Goal: Task Accomplishment & Management: Use online tool/utility

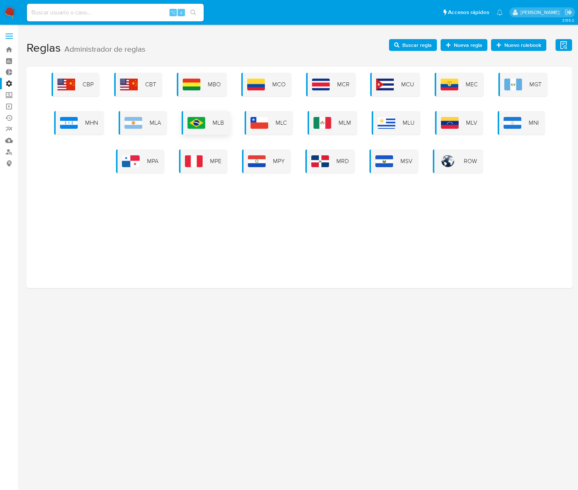
click at [203, 132] on div "MLB" at bounding box center [206, 123] width 48 height 24
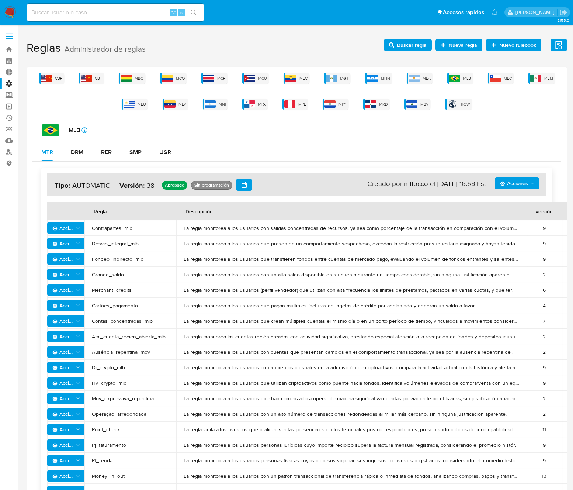
click at [531, 183] on polygon "Acciones" at bounding box center [532, 183] width 3 height 2
click at [516, 221] on button "Ver historico" at bounding box center [517, 220] width 66 height 18
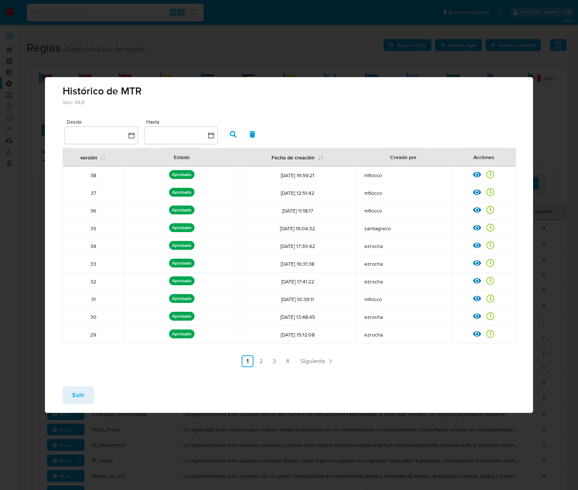
drag, startPoint x: 155, startPoint y: 158, endPoint x: 258, endPoint y: 163, distance: 103.3
click at [258, 163] on tr "versión Estado Fecha de creación Creado por Acciones" at bounding box center [290, 157] width 454 height 18
click at [323, 361] on span "Siguiente" at bounding box center [313, 361] width 25 height 6
click at [323, 361] on span "Siguiente" at bounding box center [333, 361] width 25 height 6
click at [329, 362] on span "Siguiente" at bounding box center [333, 361] width 25 height 6
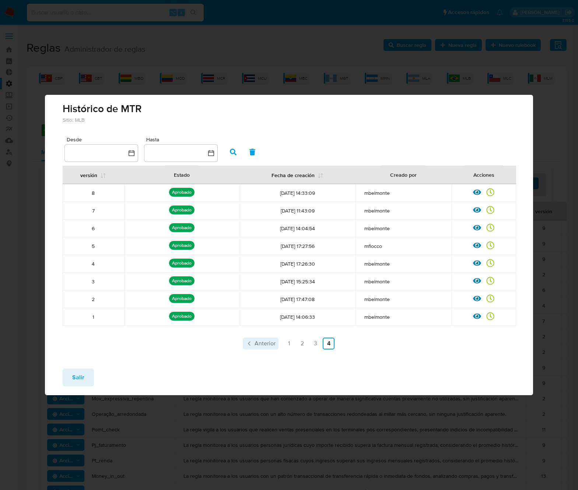
click at [266, 345] on span "Anterior" at bounding box center [265, 343] width 21 height 6
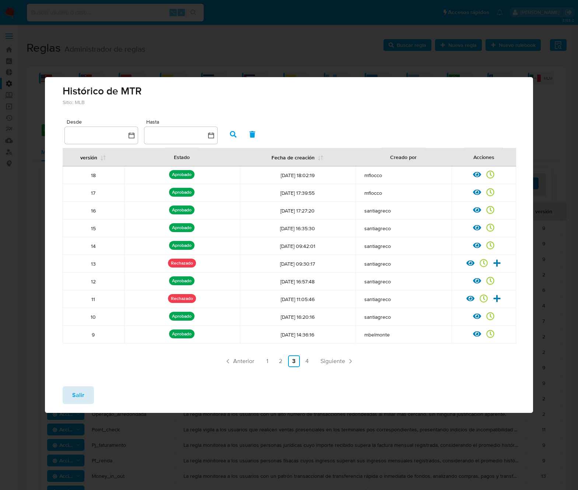
click at [85, 398] on button "Salir" at bounding box center [78, 395] width 31 height 18
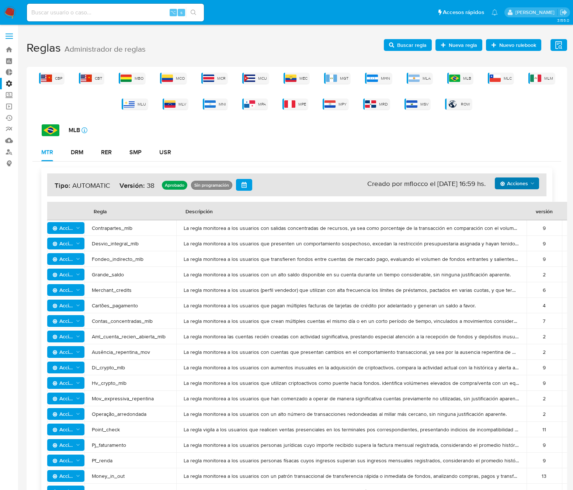
click at [406, 46] on span "Buscar regla" at bounding box center [411, 45] width 29 height 12
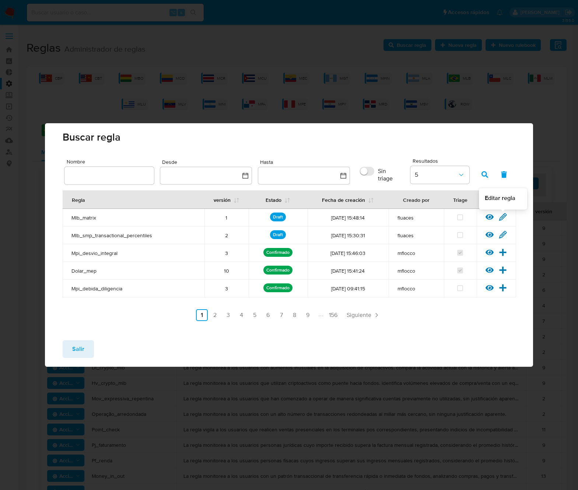
click at [502, 216] on icon at bounding box center [503, 217] width 8 height 8
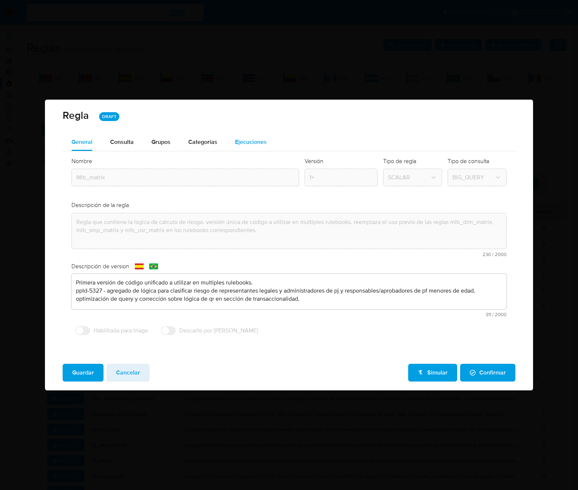
click at [240, 141] on span "Ejecuciones" at bounding box center [251, 142] width 32 height 8
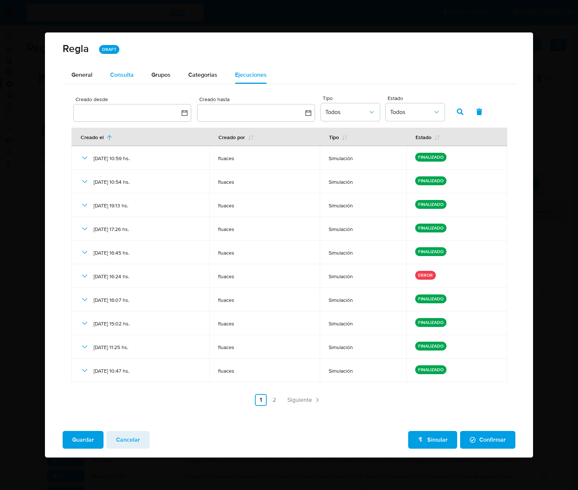
click at [127, 77] on span "Consulta" at bounding box center [122, 74] width 24 height 8
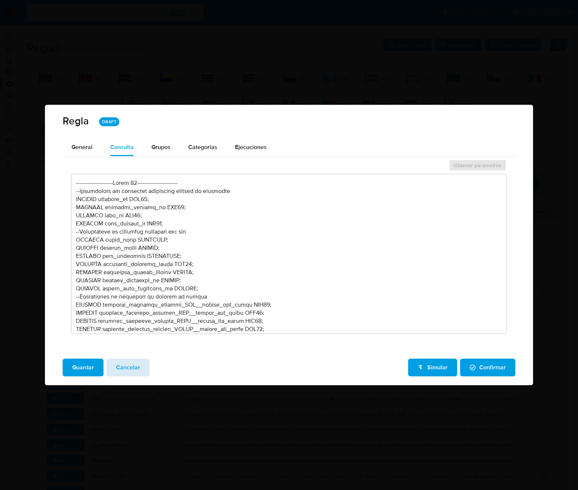
click at [120, 368] on span "Cancelar" at bounding box center [128, 367] width 24 height 16
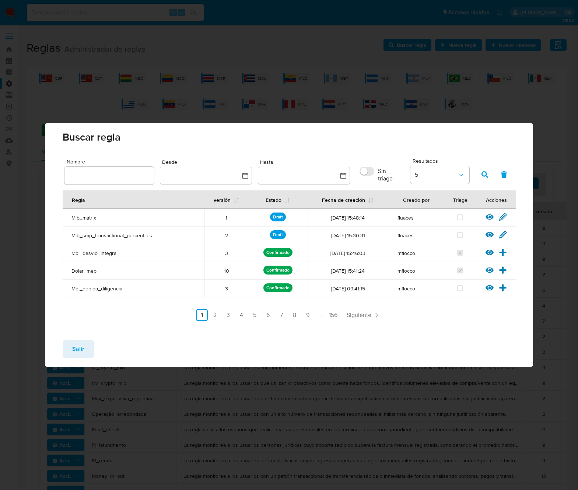
click at [91, 351] on button "Salir" at bounding box center [78, 349] width 31 height 18
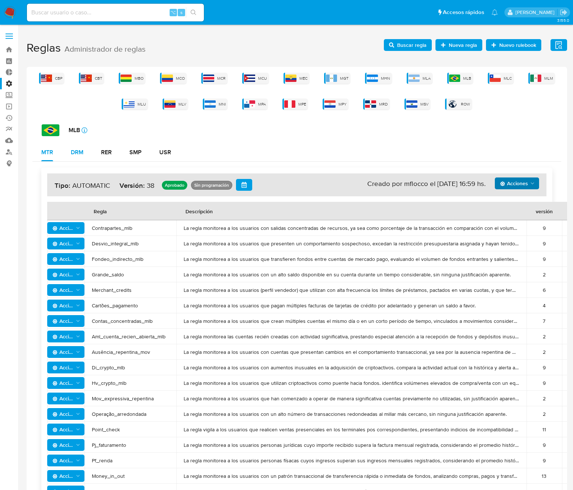
click at [88, 150] on button "DRM" at bounding box center [77, 152] width 30 height 18
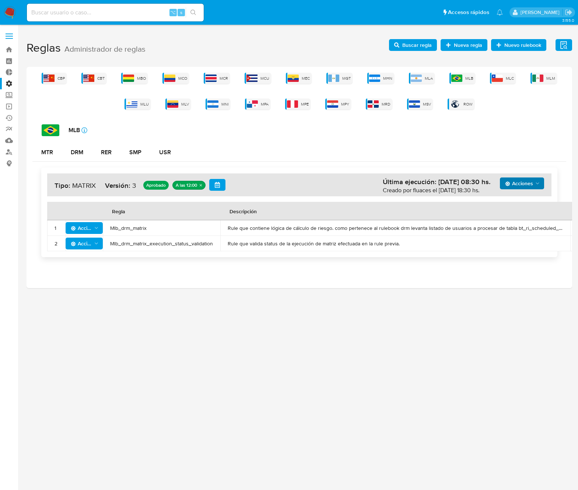
click at [527, 184] on span "Acciones" at bounding box center [519, 183] width 28 height 12
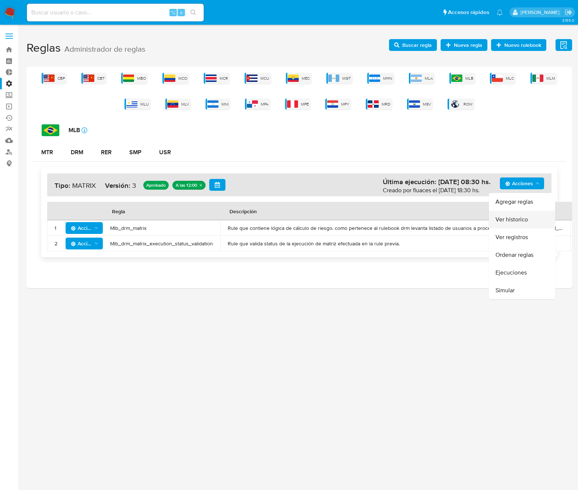
click at [523, 220] on button "Ver historico" at bounding box center [522, 220] width 66 height 18
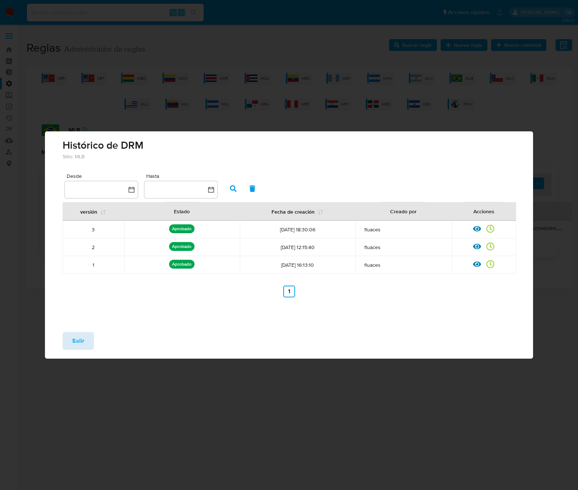
click at [81, 345] on span "Salir" at bounding box center [78, 341] width 12 height 16
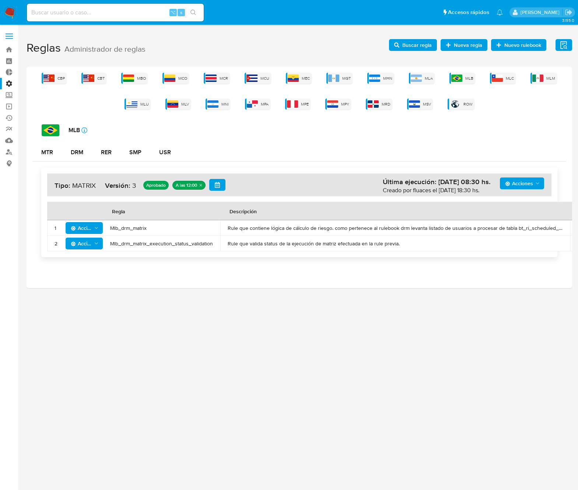
click at [535, 185] on icon "Acciones" at bounding box center [538, 183] width 6 height 6
click at [322, 228] on span "Rule que contiene lógica de cálculo de riesgo. como pertenece al rulebook drm l…" at bounding box center [395, 228] width 335 height 7
drag, startPoint x: 409, startPoint y: 248, endPoint x: 227, endPoint y: 228, distance: 183.2
click at [227, 228] on tbody "1 Acciones Mlb_drm_matrix Rule que contiene lógica de cálculo de riesgo. como p…" at bounding box center [344, 235] width 594 height 31
click at [412, 243] on span "Rule que valida status de la ejecución de matriz efectuada en la rule previa." at bounding box center [395, 243] width 335 height 7
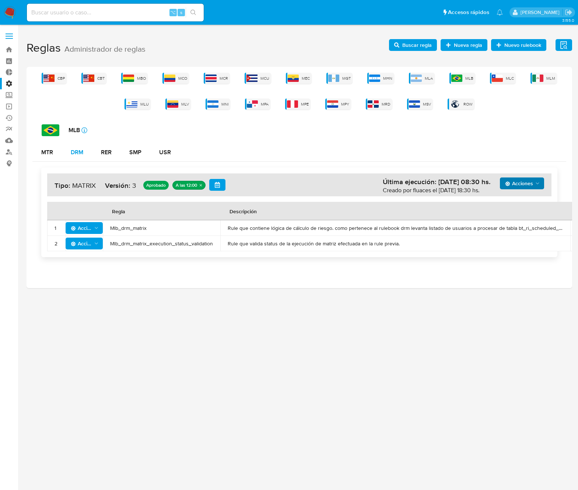
click at [81, 155] on div "DRM" at bounding box center [77, 152] width 13 height 6
drag, startPoint x: 419, startPoint y: 248, endPoint x: 212, endPoint y: 227, distance: 208.6
click at [212, 227] on tbody "1 Acciones Mlb_drm_matrix Rule que contiene lógica de cálculo de riesgo. como p…" at bounding box center [344, 235] width 594 height 31
click at [396, 245] on span "Rule que valida status de la ejecución de matriz efectuada en la rule previa." at bounding box center [395, 243] width 335 height 7
drag, startPoint x: 420, startPoint y: 248, endPoint x: 255, endPoint y: 220, distance: 167.2
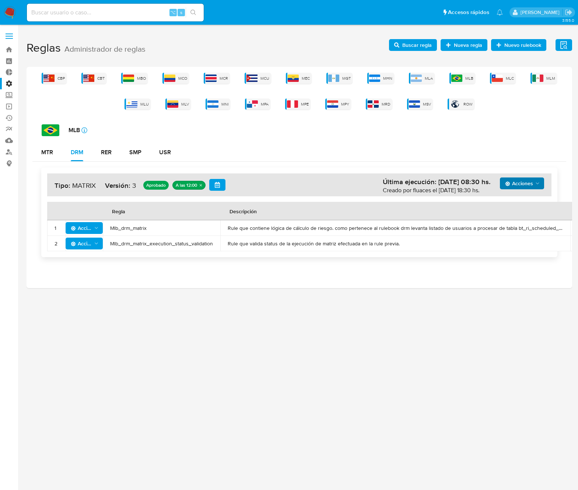
click at [255, 220] on tbody "1 Acciones Mlb_drm_matrix Rule que contiene lógica de cálculo de riesgo. como p…" at bounding box center [344, 235] width 594 height 31
click at [326, 243] on span "Rule que valida status de la ejecución de matriz efectuada en la rule previa." at bounding box center [395, 243] width 335 height 7
click at [99, 227] on button "Acciones" at bounding box center [84, 228] width 37 height 12
click at [220, 225] on td "Rule que contiene lógica de cálculo de riesgo. como pertenece al rulebook drm l…" at bounding box center [395, 227] width 350 height 15
click at [97, 229] on icon "Acciones" at bounding box center [97, 228] width 6 height 6
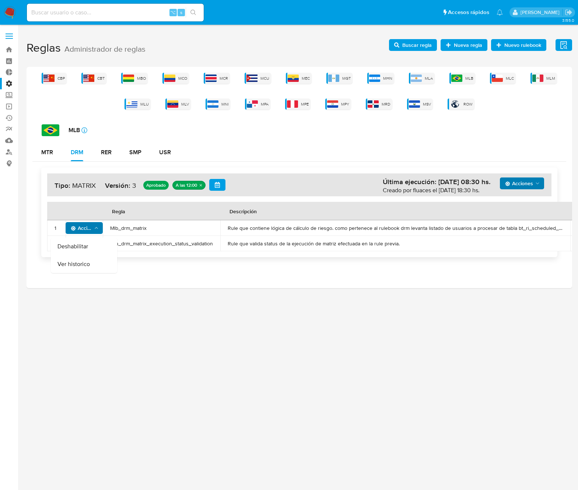
click at [154, 231] on span "Mlb_drm_matrix" at bounding box center [161, 228] width 103 height 7
click at [138, 226] on span "Mlb_drm_matrix" at bounding box center [161, 228] width 103 height 7
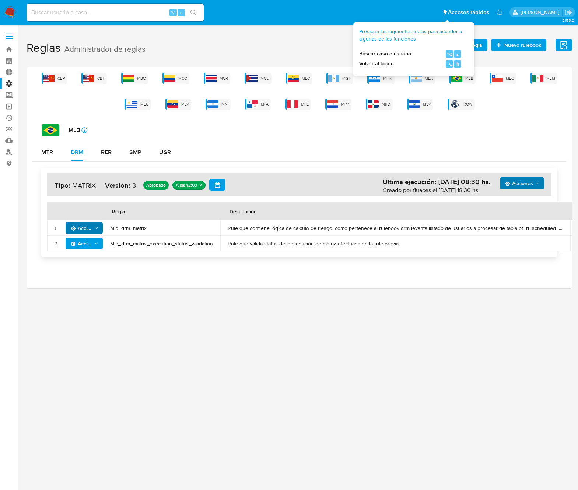
click at [253, 47] on h1 "Reglas Administrador de reglas Evidencias Nuevo rulebook Nueva regla Buscar reg…" at bounding box center [300, 47] width 546 height 25
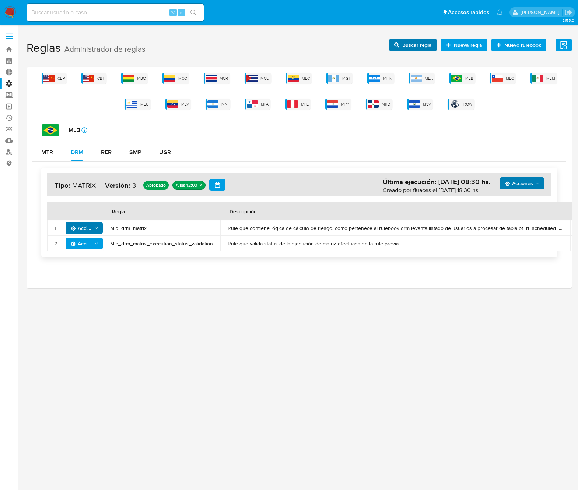
click at [391, 45] on h1 "Reglas Administrador de reglas Evidencias Nuevo rulebook Nueva regla Buscar reg…" at bounding box center [300, 47] width 546 height 25
click at [400, 46] on icon "button" at bounding box center [396, 44] width 5 height 5
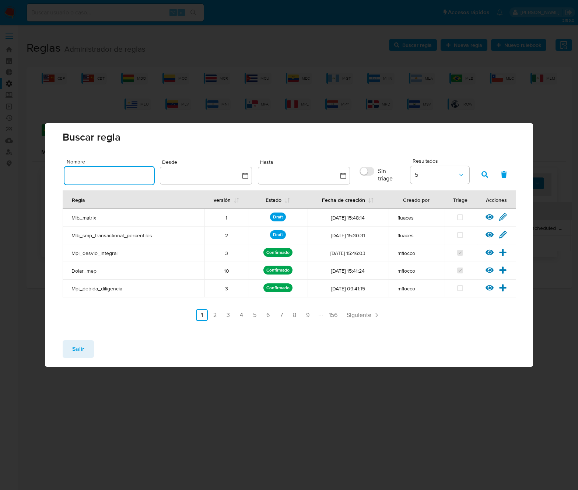
click at [128, 171] on input "text" at bounding box center [110, 176] width 90 height 10
type input "Mlb_drm_matrix"
click at [486, 175] on icon "button" at bounding box center [485, 174] width 7 height 7
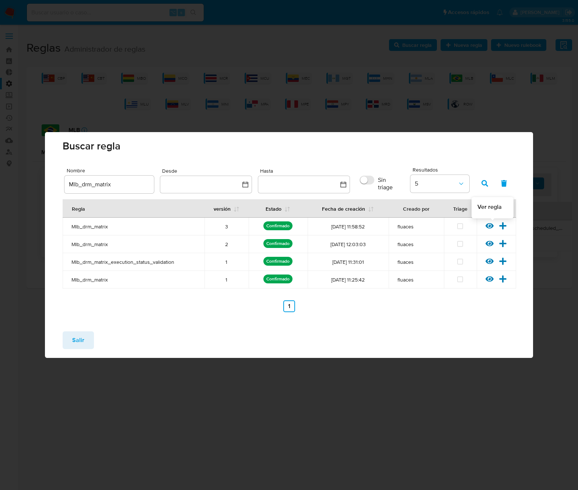
click at [490, 225] on icon at bounding box center [490, 226] width 8 height 6
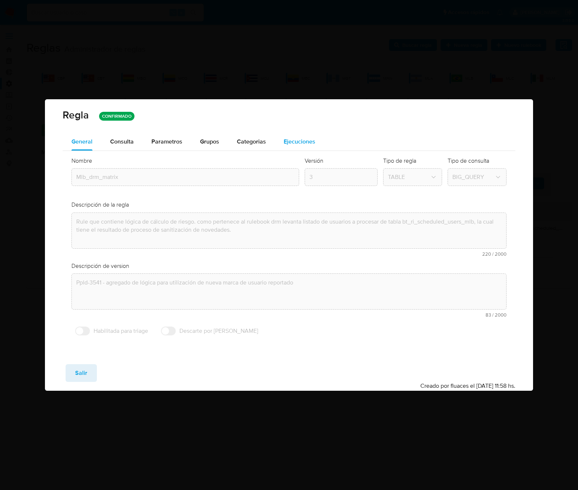
click at [288, 141] on span "Ejecuciones" at bounding box center [300, 141] width 32 height 8
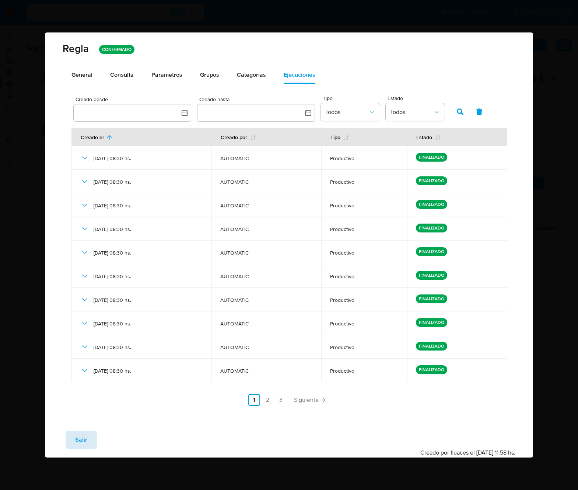
click at [88, 438] on button "Salir" at bounding box center [81, 440] width 31 height 18
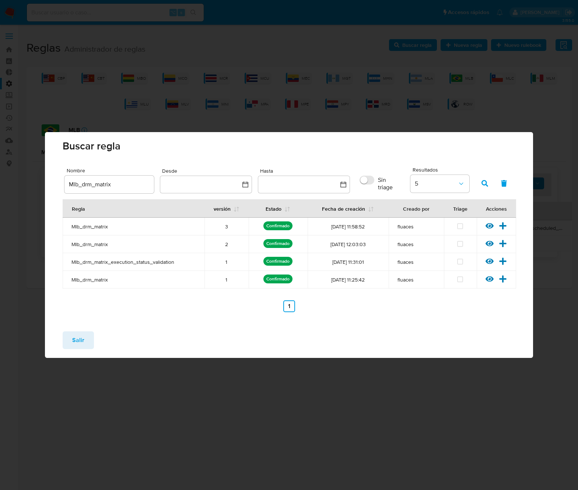
click at [86, 337] on button "Salir" at bounding box center [78, 340] width 31 height 18
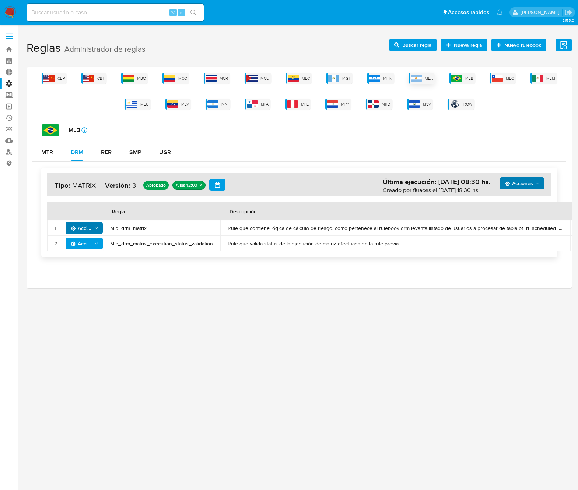
drag, startPoint x: 405, startPoint y: 79, endPoint x: 414, endPoint y: 80, distance: 9.3
click at [407, 80] on div "CBP CBT MBO MCO MCR MCU MEC MGT MHN MLA MLB MLC MLM MLU MLV MNI MPA MPE MPY MRD…" at bounding box center [299, 91] width 534 height 37
click at [420, 81] on img at bounding box center [416, 77] width 11 height 7
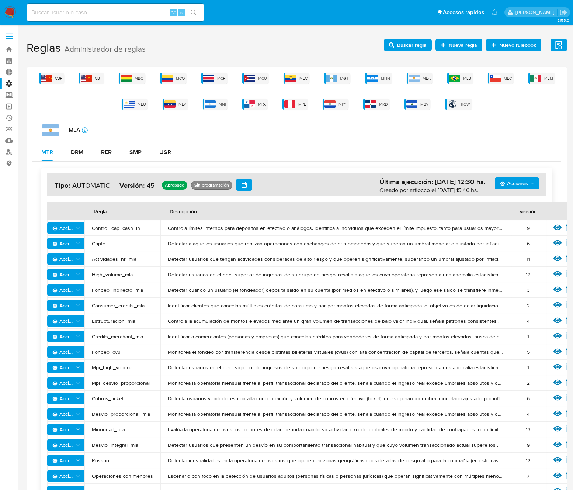
click at [529, 184] on span "Acciones" at bounding box center [517, 183] width 35 height 10
click at [412, 146] on div "MTR DRM RER SMP USR" at bounding box center [296, 152] width 529 height 18
click at [459, 77] on img at bounding box center [454, 77] width 11 height 7
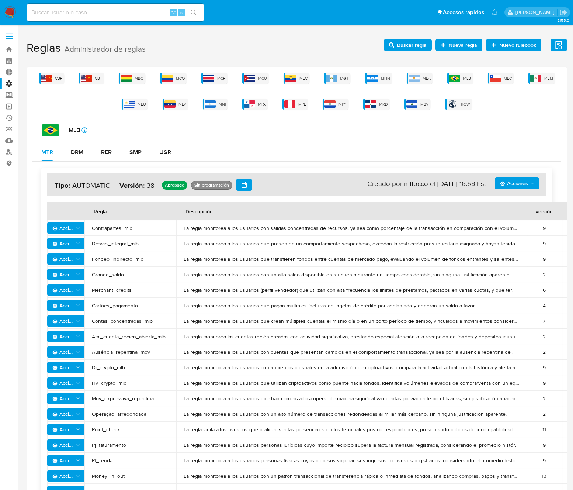
click at [537, 183] on button "Acciones" at bounding box center [517, 183] width 44 height 12
click at [522, 222] on button "Ver historico" at bounding box center [517, 220] width 66 height 18
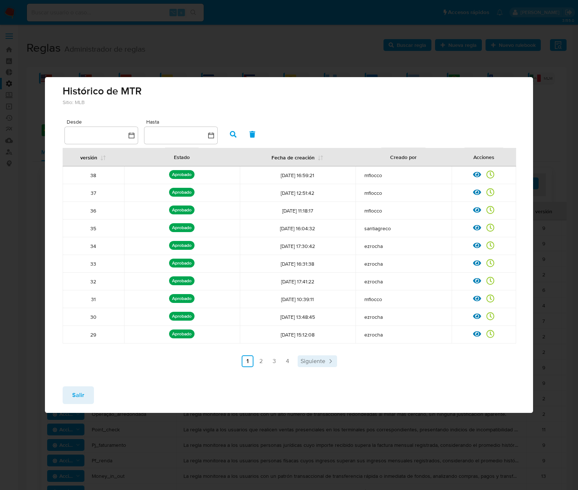
click at [305, 363] on span "Siguiente" at bounding box center [313, 361] width 25 height 6
click at [337, 360] on span "Siguiente" at bounding box center [333, 361] width 25 height 6
drag, startPoint x: 91, startPoint y: 392, endPoint x: 94, endPoint y: 395, distance: 4.7
click at [91, 393] on button "Salir" at bounding box center [78, 395] width 31 height 18
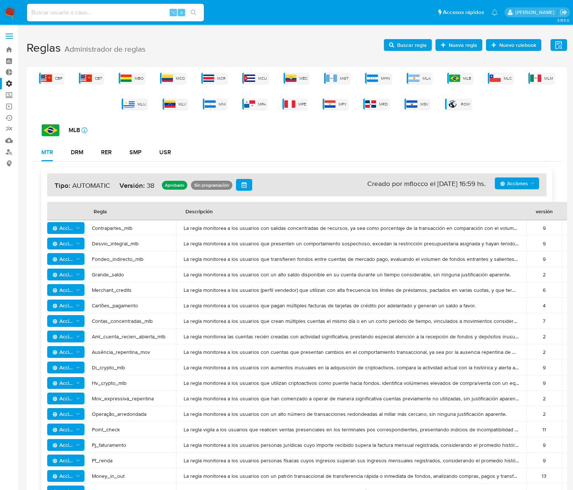
click at [519, 185] on span "Acciones" at bounding box center [514, 183] width 28 height 12
click at [517, 258] on button "Ejecuciones" at bounding box center [517, 255] width 66 height 18
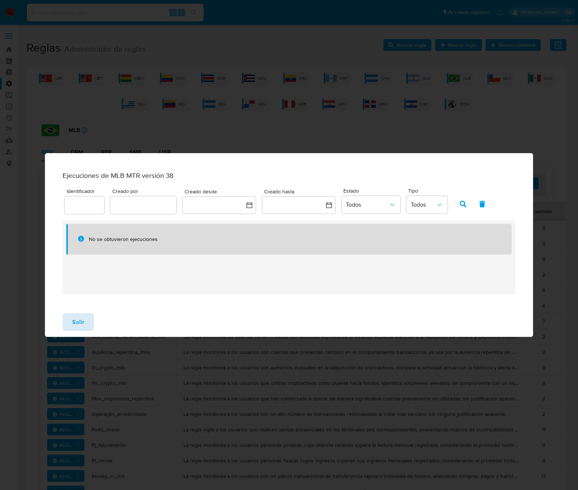
click at [83, 323] on span "Salir" at bounding box center [78, 322] width 12 height 16
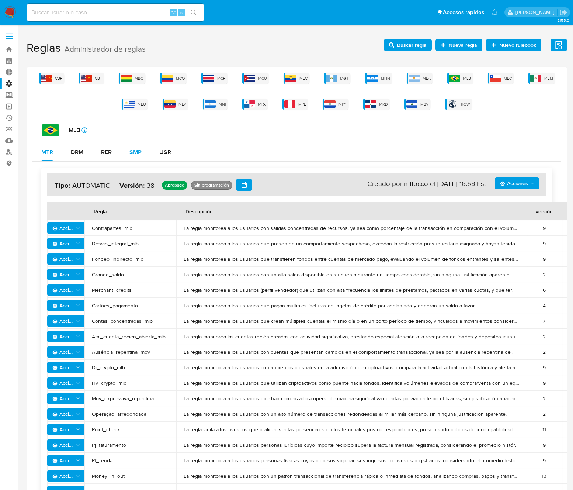
click at [133, 152] on div "SMP" at bounding box center [135, 152] width 12 height 6
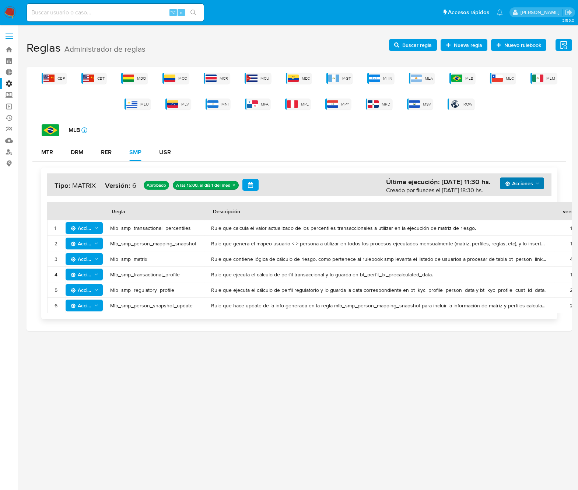
click at [523, 184] on span "Acciones" at bounding box center [519, 183] width 28 height 12
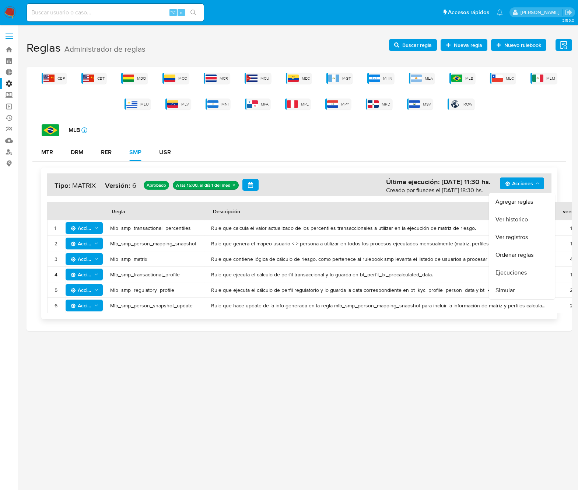
click at [514, 274] on button "Ejecuciones" at bounding box center [522, 273] width 66 height 18
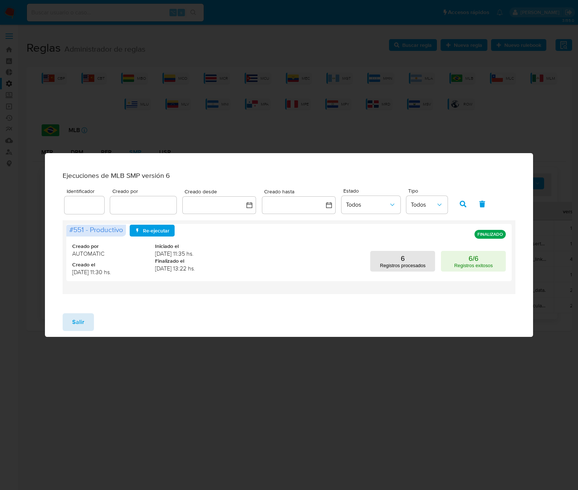
click at [80, 321] on span "Salir" at bounding box center [78, 322] width 12 height 16
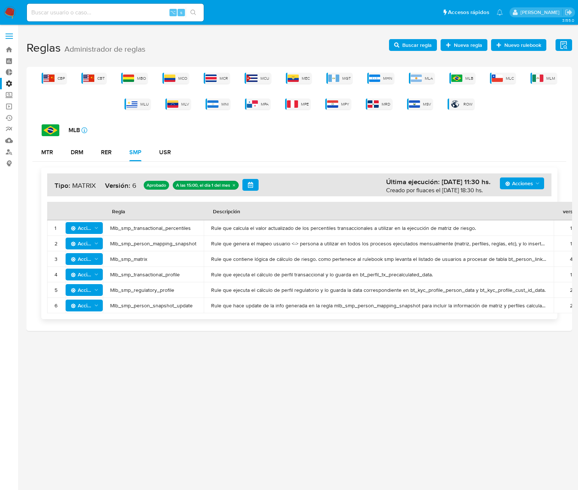
click at [538, 185] on icon "Acciones" at bounding box center [538, 183] width 6 height 6
click at [529, 221] on button "Ver historico" at bounding box center [522, 220] width 66 height 18
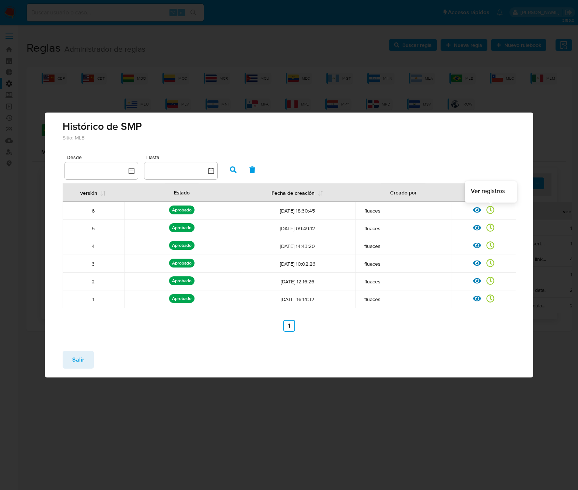
click at [492, 209] on icon at bounding box center [491, 210] width 8 height 8
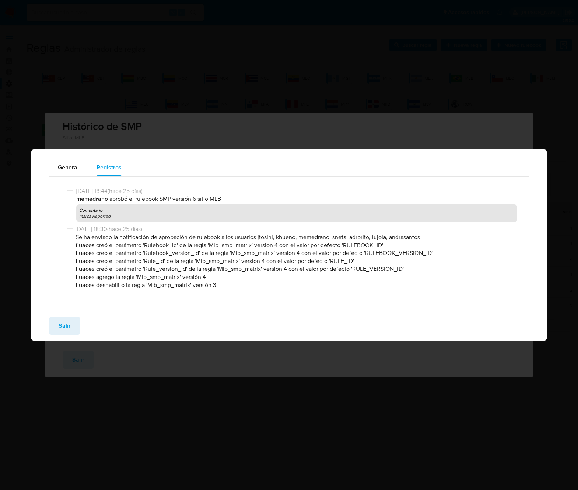
click at [72, 177] on div "[DATE] 18:44 ( [DATE] ) memedrano aprobó el rulebook SMP versión 6 sitio MLB Co…" at bounding box center [289, 237] width 480 height 121
click at [72, 171] on span "General" at bounding box center [68, 167] width 21 height 8
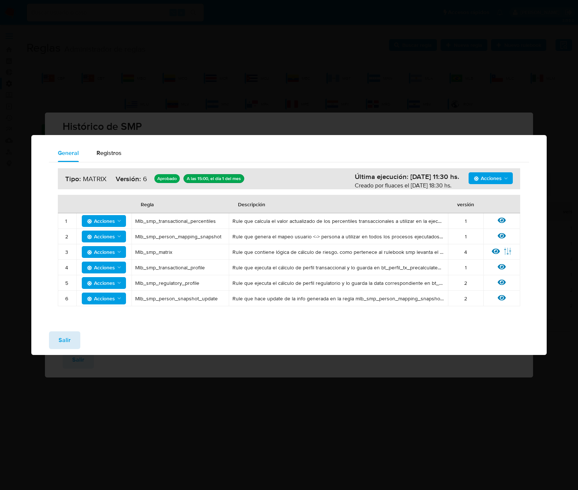
click at [64, 337] on span "Salir" at bounding box center [65, 340] width 12 height 16
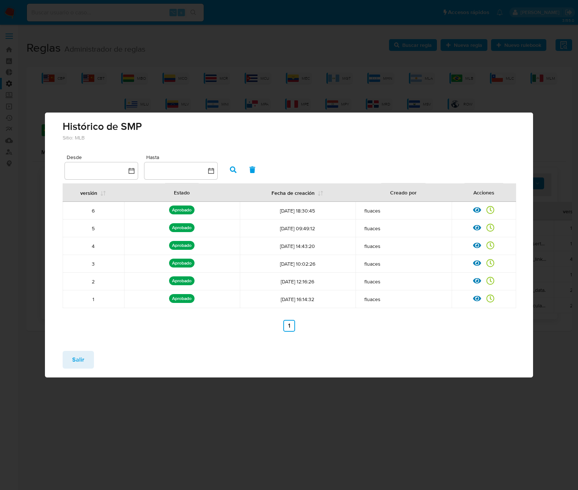
click at [77, 356] on span "Salir" at bounding box center [78, 359] width 12 height 16
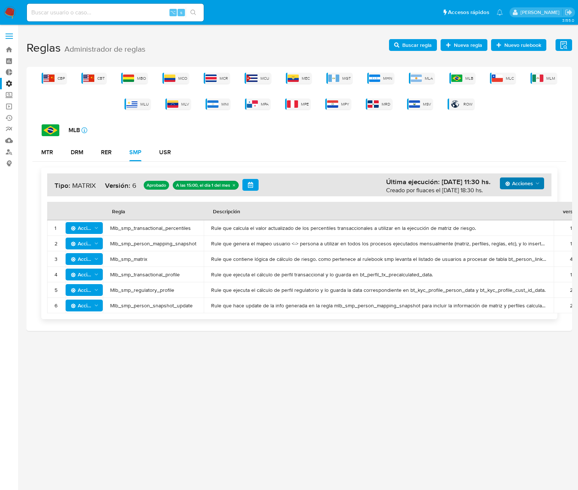
click at [209, 151] on div "MTR DRM RER SMP USR" at bounding box center [299, 152] width 534 height 18
click at [389, 155] on div "MTR DRM RER SMP USR" at bounding box center [299, 152] width 534 height 18
drag, startPoint x: 367, startPoint y: 183, endPoint x: 373, endPoint y: 181, distance: 6.5
click at [373, 181] on h4 "Acciones Última ejecución: [DATE] 11:30 hs. Creado por fluaces el [DATE] 18:30 …" at bounding box center [300, 185] width 490 height 12
click at [534, 185] on span "Acciones" at bounding box center [522, 183] width 35 height 10
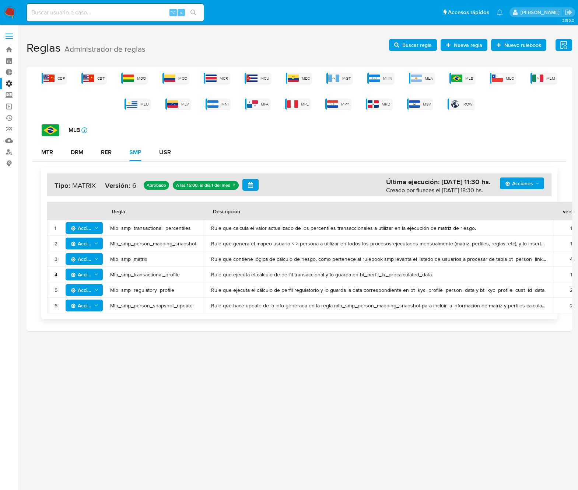
click at [409, 78] on div "CBP CBT MBO MCO MCR MCU MEC MGT MHN MLA MLB MLC MLM MLU MLV MNI MPA MPE MPY MRD…" at bounding box center [299, 91] width 534 height 37
click at [421, 79] on img at bounding box center [416, 77] width 11 height 7
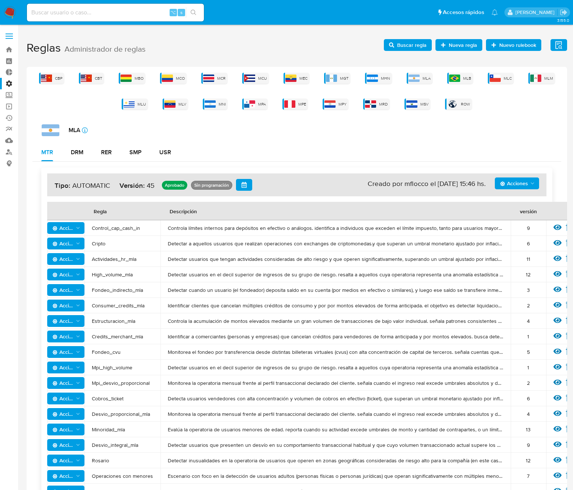
click at [540, 178] on div "Acciones Sin ejecuciones realizadas Creado por mflocco el [DATE] 15:46 hs. Tipo…" at bounding box center [296, 184] width 499 height 23
click at [529, 181] on icon "Acciones" at bounding box center [532, 183] width 6 height 6
click at [519, 254] on button "Ejecuciones" at bounding box center [517, 255] width 66 height 18
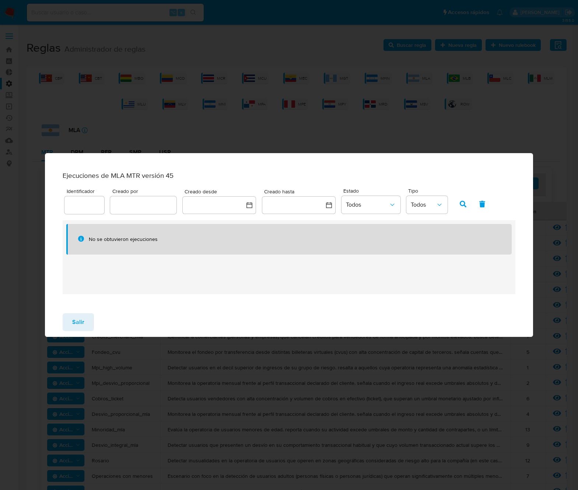
drag, startPoint x: 250, startPoint y: 172, endPoint x: 212, endPoint y: 169, distance: 38.8
click at [174, 171] on h1 "Ejecuciones de MLA MTR versión 45" at bounding box center [118, 175] width 111 height 9
click at [294, 174] on div "Ejecuciones de MLA MTR versión 45" at bounding box center [289, 175] width 453 height 9
click at [81, 326] on span "Salir" at bounding box center [78, 322] width 12 height 16
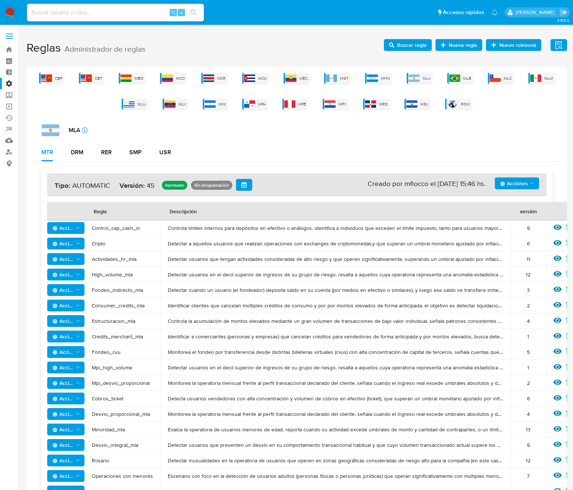
click at [523, 185] on span "Acciones" at bounding box center [514, 183] width 28 height 12
click at [516, 220] on button "Ver historico" at bounding box center [517, 220] width 66 height 18
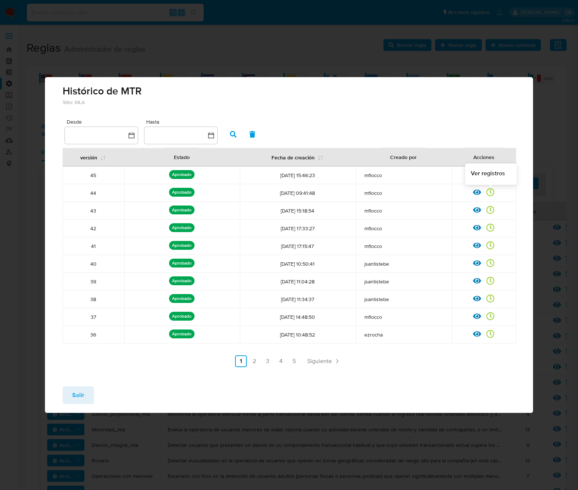
click at [491, 193] on icon at bounding box center [491, 192] width 8 height 8
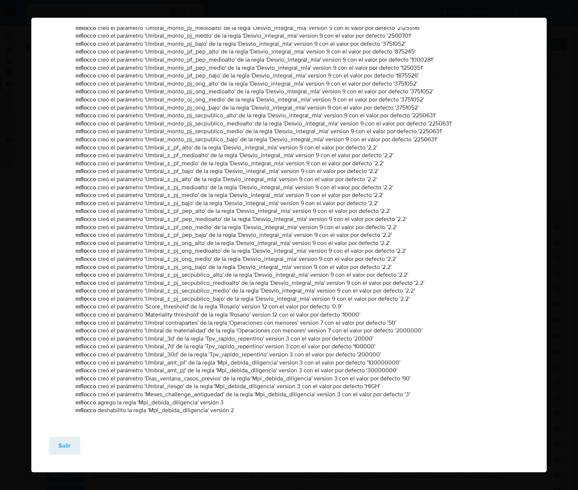
scroll to position [2463, 0]
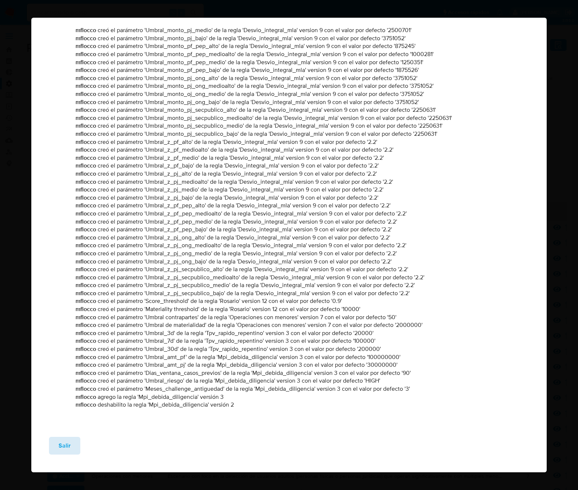
click at [70, 449] on button "Salir" at bounding box center [64, 446] width 31 height 18
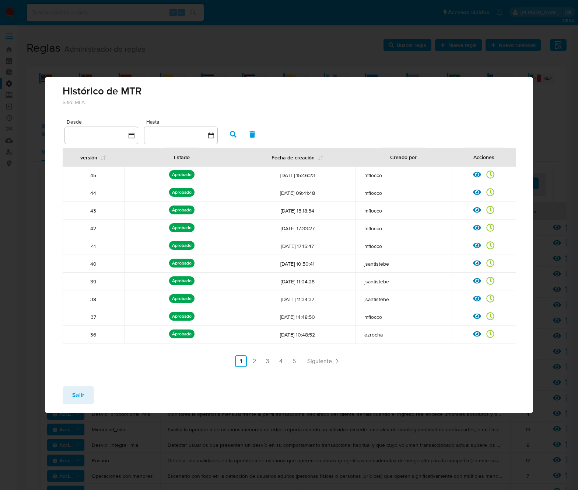
click at [78, 395] on span "Salir" at bounding box center [78, 395] width 12 height 16
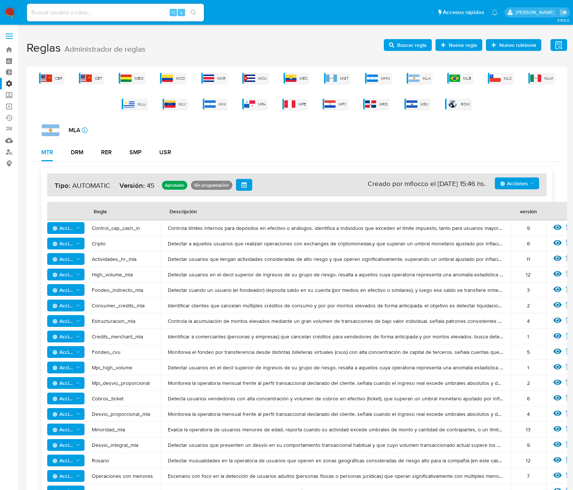
click at [524, 186] on span "Acciones" at bounding box center [514, 183] width 28 height 12
click at [521, 238] on button "Ver registros" at bounding box center [517, 237] width 66 height 18
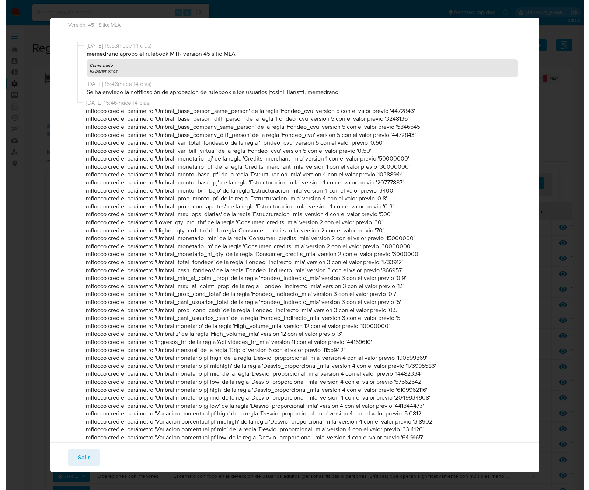
scroll to position [0, 0]
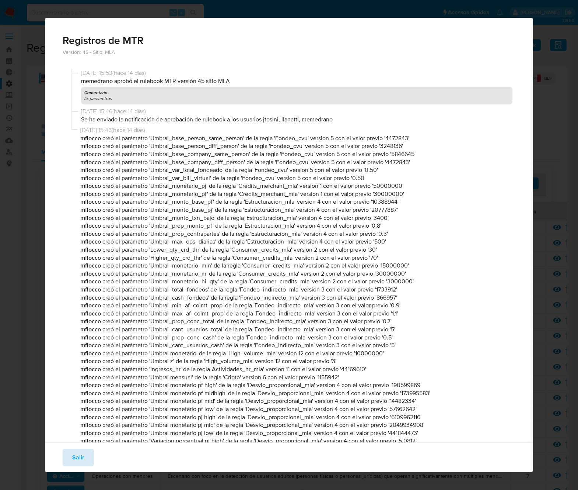
click at [77, 456] on span "Salir" at bounding box center [78, 457] width 12 height 16
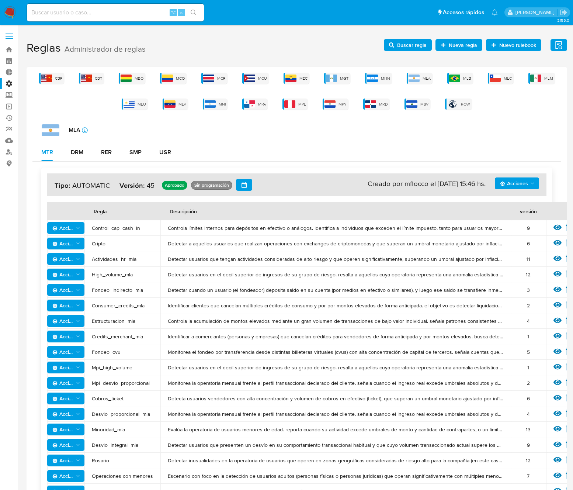
click at [517, 181] on span "Acciones" at bounding box center [514, 183] width 28 height 12
click at [515, 220] on button "Ver historico" at bounding box center [517, 220] width 66 height 18
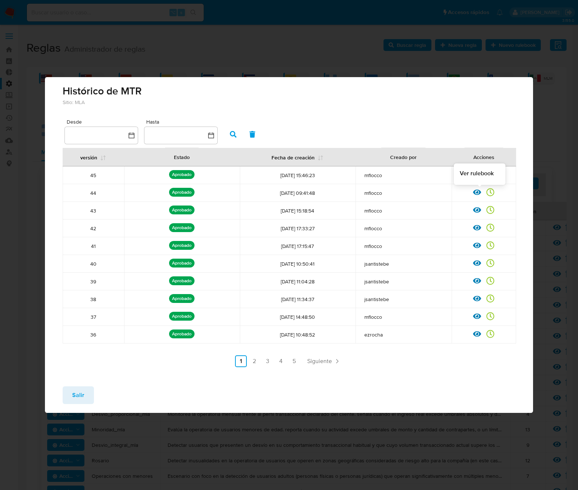
click at [478, 193] on icon at bounding box center [477, 192] width 8 height 8
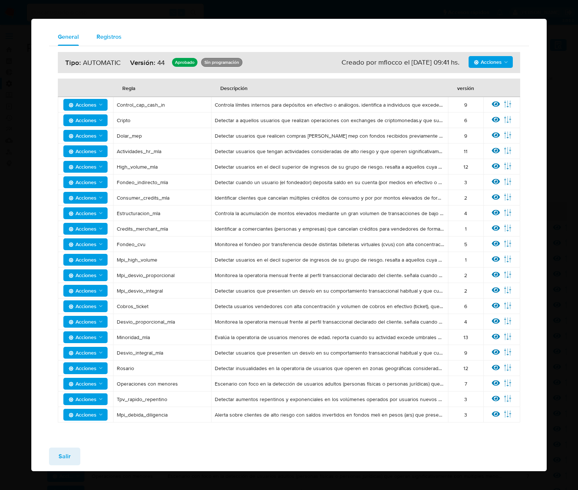
click at [105, 34] on span "Registros" at bounding box center [109, 36] width 25 height 8
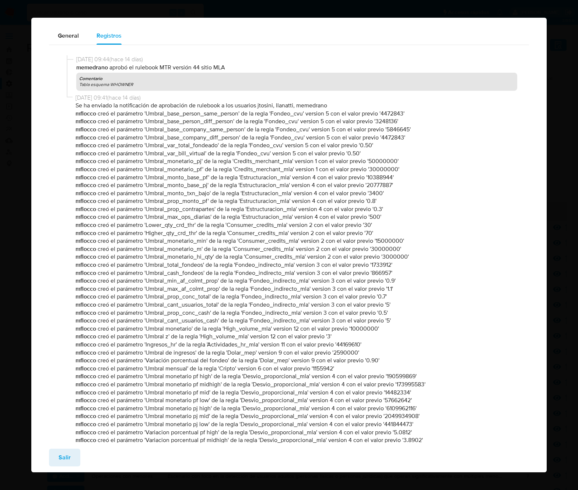
click at [60, 468] on div "Salir" at bounding box center [289, 456] width 516 height 29
click at [60, 462] on span "Salir" at bounding box center [65, 457] width 12 height 16
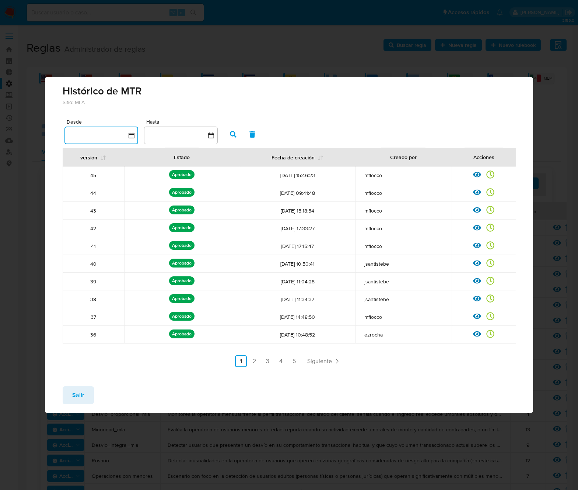
click at [114, 129] on button "button" at bounding box center [102, 135] width 74 height 18
drag, startPoint x: 298, startPoint y: 175, endPoint x: 261, endPoint y: 174, distance: 36.2
click at [261, 174] on td "[DATE] 15:46:23" at bounding box center [298, 175] width 116 height 18
click at [97, 135] on button "button" at bounding box center [102, 135] width 74 height 18
click at [180, 139] on button "button" at bounding box center [181, 135] width 74 height 18
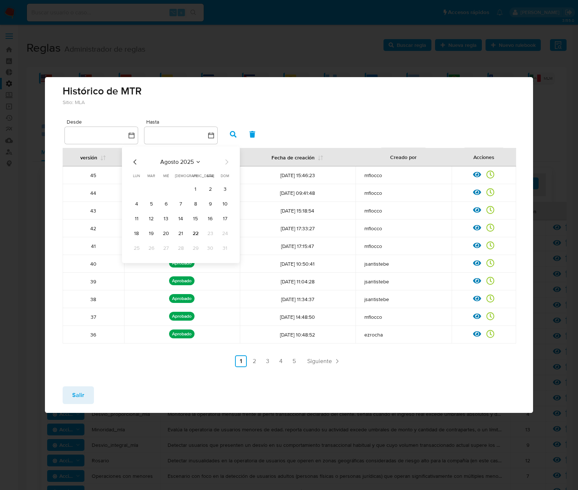
click at [305, 104] on div "Sitio: MLA" at bounding box center [289, 105] width 453 height 18
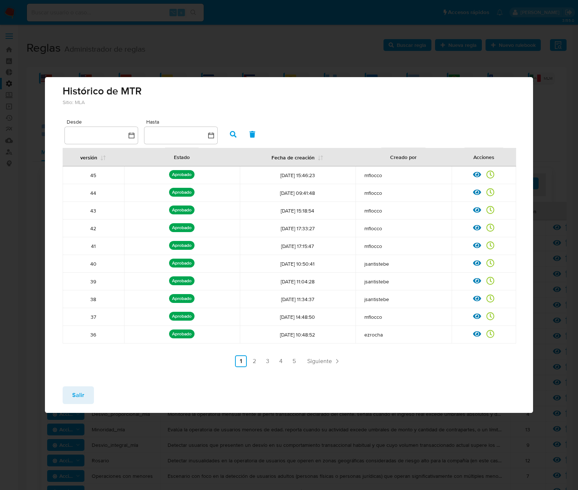
click at [81, 391] on span "Salir" at bounding box center [78, 395] width 12 height 16
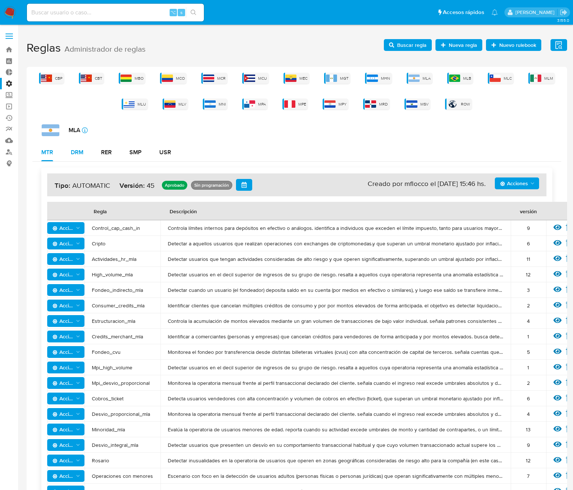
click at [86, 152] on button "DRM" at bounding box center [77, 152] width 30 height 18
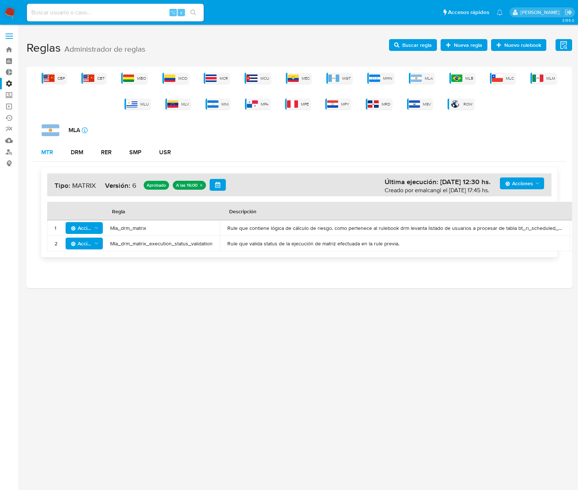
click at [48, 153] on div "MTR" at bounding box center [47, 152] width 12 height 6
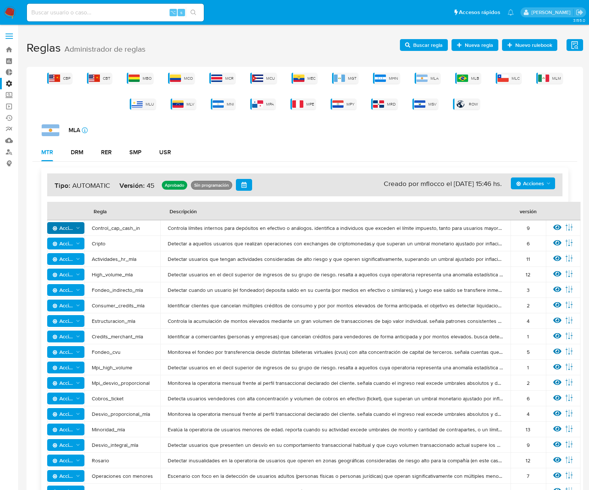
click at [77, 227] on polygon "Acciones" at bounding box center [77, 228] width 3 height 2
drag, startPoint x: 188, startPoint y: 229, endPoint x: 300, endPoint y: 233, distance: 112.5
click at [300, 233] on td "Controla límites internos para depósitos en efectivo o análogos. identifica a i…" at bounding box center [335, 227] width 350 height 15
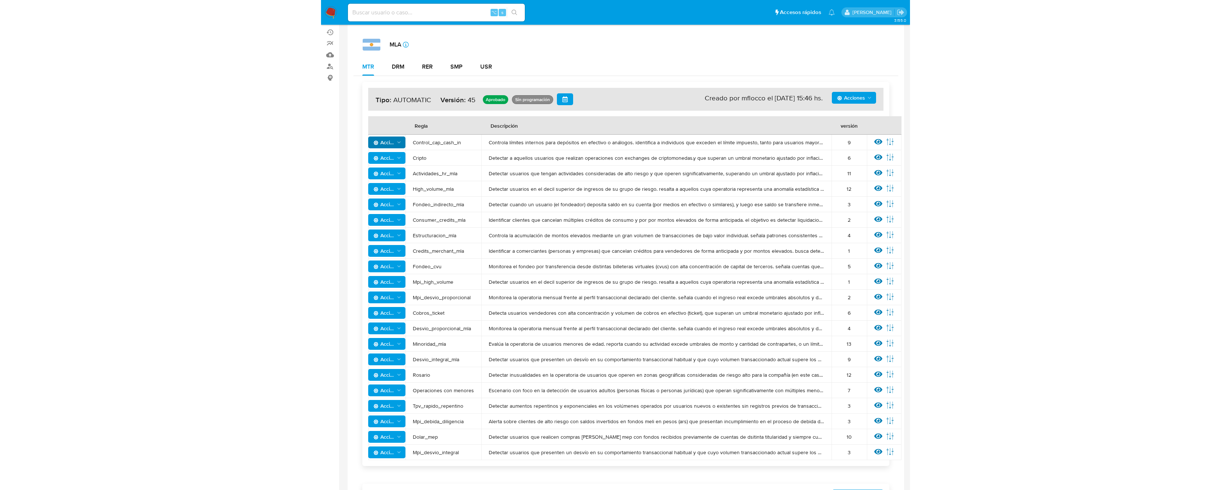
scroll to position [83, 0]
